Goal: Information Seeking & Learning: Learn about a topic

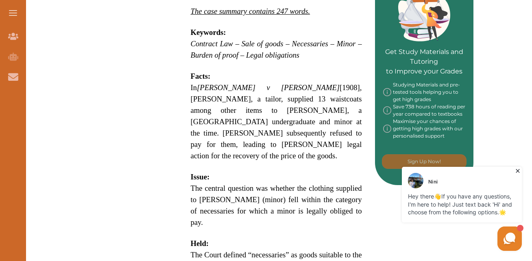
scroll to position [325, 0]
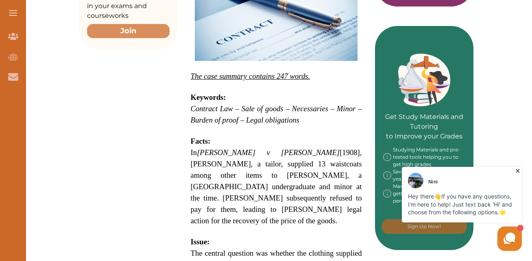
drag, startPoint x: 189, startPoint y: 124, endPoint x: 189, endPoint y: 135, distance: 10.6
click at [189, 135] on div "[PERSON_NAME] v [PERSON_NAME] [1908] 2 KB 1 is a UK Contract Law case concernin…" at bounding box center [276, 199] width 197 height 693
drag, startPoint x: 189, startPoint y: 135, endPoint x: 202, endPoint y: 96, distance: 41.3
click at [202, 96] on div "[PERSON_NAME] v [PERSON_NAME] [1908] 2 KB 1 is a UK Contract Law case concernin…" at bounding box center [276, 199] width 197 height 693
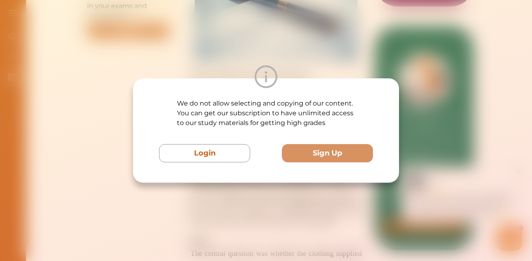
click at [206, 89] on div "We do not allow selecting and copying of our content. You can get our subscript…" at bounding box center [266, 130] width 266 height 104
click at [344, 39] on div "We do not allow selecting and copying of our content. You can get our subscript…" at bounding box center [266, 130] width 532 height 261
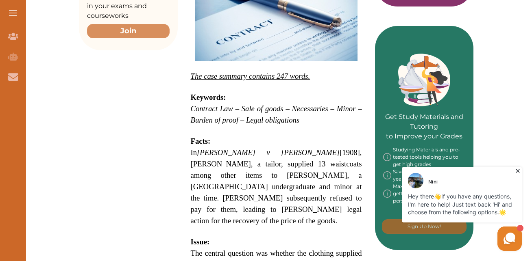
click at [344, 39] on div "We do not allow selecting and copying of our content. You can get our subscript…" at bounding box center [266, 130] width 532 height 261
click at [239, 126] on p at bounding box center [276, 131] width 171 height 10
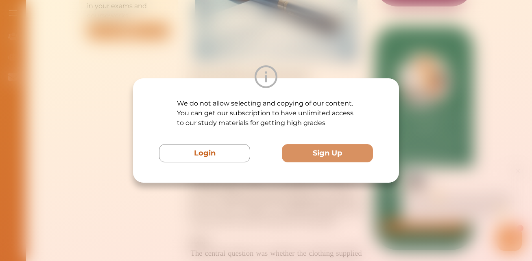
click at [314, 32] on div "We do not allow selecting and copying of our content. You can get our subscript…" at bounding box center [266, 130] width 532 height 261
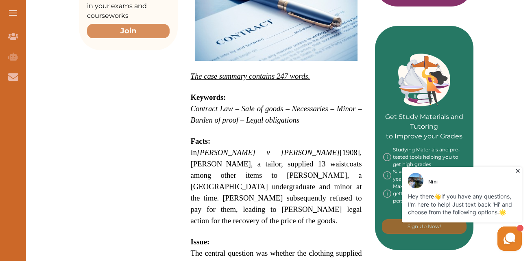
drag, startPoint x: 531, startPoint y: 78, endPoint x: 533, endPoint y: 86, distance: 8.0
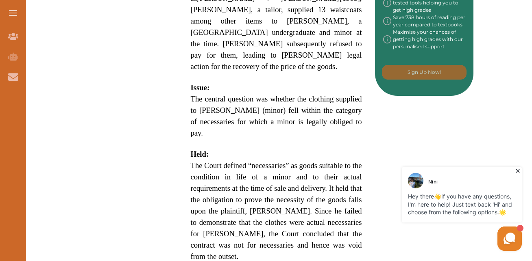
scroll to position [482, 0]
